Goal: Navigation & Orientation: Find specific page/section

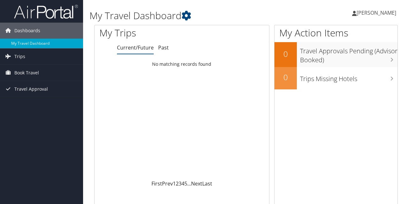
click at [143, 99] on div "Loading... No matching records found" at bounding box center [182, 120] width 175 height 122
click at [99, 87] on div "Loading... No matching records found" at bounding box center [182, 120] width 175 height 122
click at [27, 59] on link "Trips" at bounding box center [41, 57] width 83 height 16
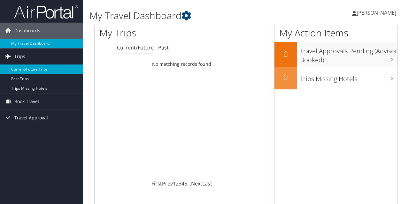
click at [27, 73] on link "Current/Future Trips" at bounding box center [41, 70] width 83 height 10
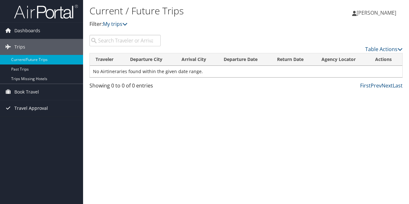
click at [46, 109] on span "Travel Approval" at bounding box center [31, 108] width 34 height 16
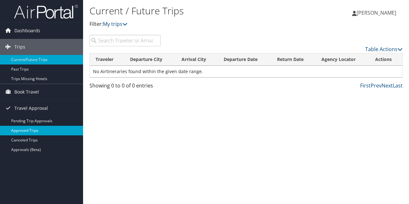
click at [27, 128] on link "Approved Trips" at bounding box center [41, 131] width 83 height 10
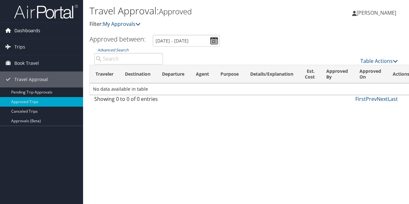
click at [49, 30] on link "Dashboards" at bounding box center [41, 31] width 83 height 16
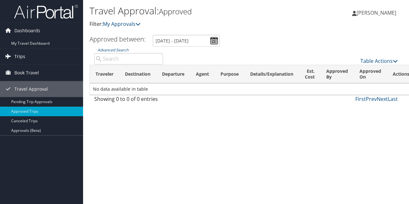
click at [43, 57] on link "Trips" at bounding box center [41, 57] width 83 height 16
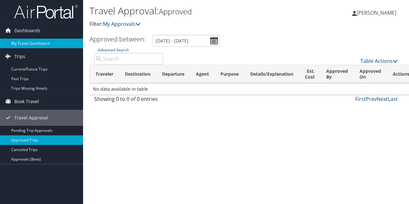
click at [45, 45] on link "My Travel Dashboard" at bounding box center [41, 44] width 83 height 10
